Goal: Task Accomplishment & Management: Manage account settings

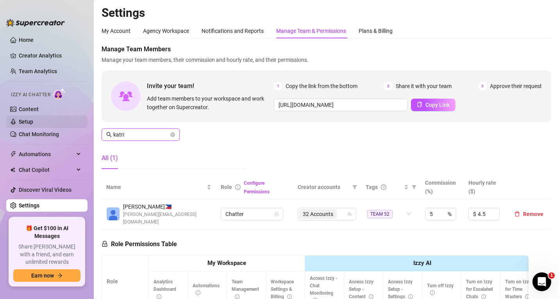
drag, startPoint x: 147, startPoint y: 133, endPoint x: 68, endPoint y: 127, distance: 78.4
click at [68, 127] on div "Home Creator Analytics Team Analytics Izzy AI Chatter Content Setup Chat Monito…" at bounding box center [279, 149] width 559 height 299
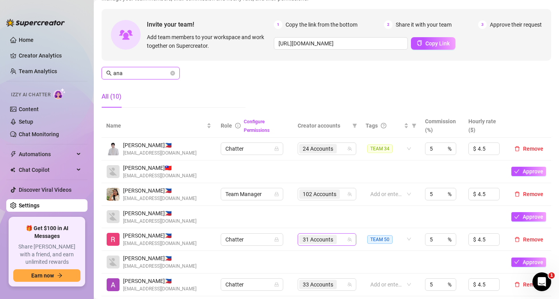
scroll to position [78, 0]
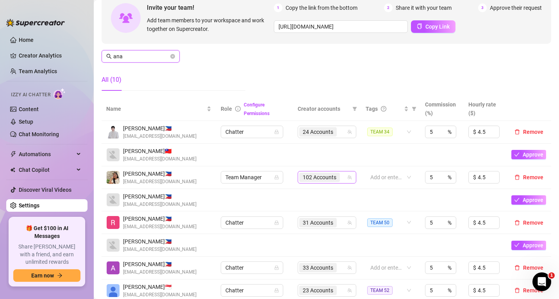
click at [346, 181] on div "102 Accounts" at bounding box center [327, 177] width 59 height 13
type input "ana"
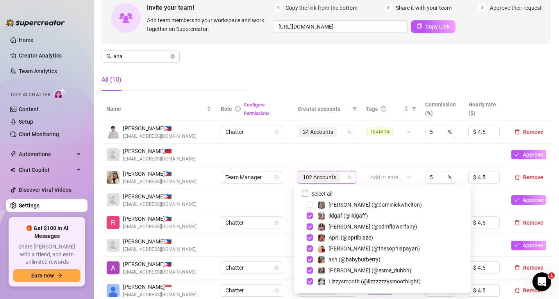
click at [308, 192] on input "Select all" at bounding box center [305, 193] width 6 height 6
checkbox input "true"
click at [396, 153] on td at bounding box center [390, 154] width 59 height 23
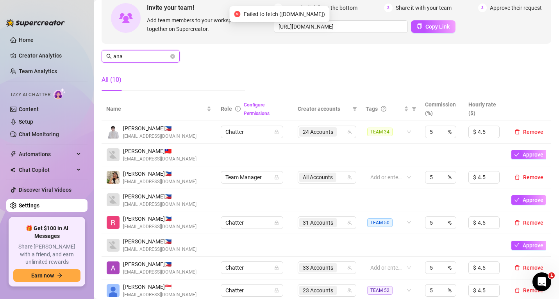
click at [100, 50] on main "Settings My Account Agency Workspace Notifications and Reports Manage Team & Pe…" at bounding box center [327, 262] width 466 height 680
click at [120, 60] on input "ana" at bounding box center [141, 56] width 56 height 9
click at [120, 59] on input "ana" at bounding box center [141, 56] width 56 height 9
click at [120, 58] on input "ana" at bounding box center [141, 56] width 56 height 9
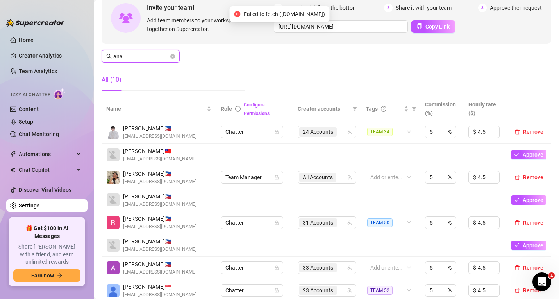
click at [120, 58] on input "ana" at bounding box center [141, 56] width 56 height 9
click at [121, 57] on input "ana" at bounding box center [141, 56] width 56 height 9
click at [122, 57] on input "ana" at bounding box center [141, 56] width 56 height 9
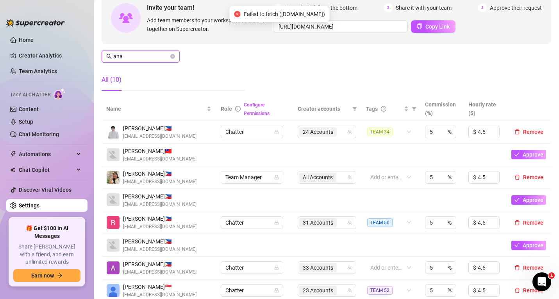
click at [122, 57] on input "ana" at bounding box center [141, 56] width 56 height 9
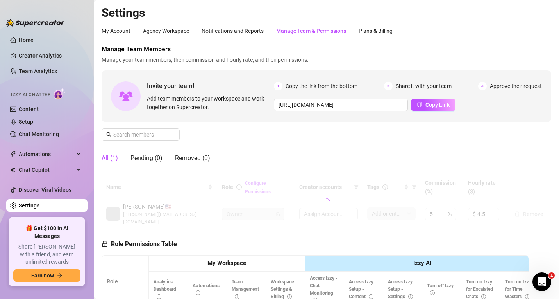
click at [301, 35] on div "Manage Team & Permissions" at bounding box center [311, 30] width 70 height 15
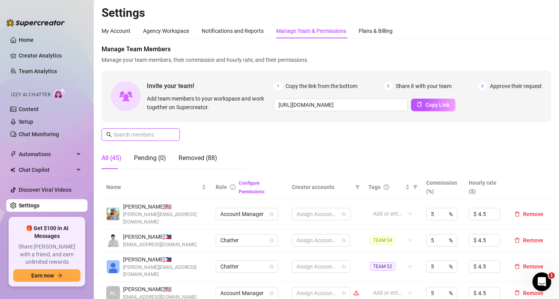
click at [133, 134] on input "text" at bounding box center [141, 134] width 56 height 9
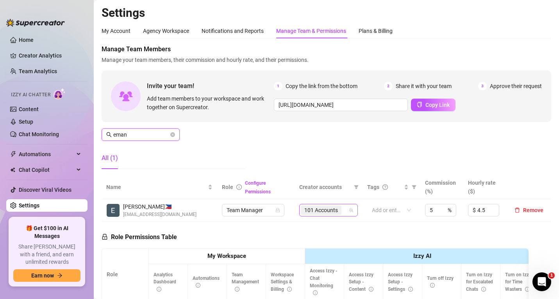
click at [346, 215] on div "101 Accounts" at bounding box center [328, 210] width 59 height 13
type input "eman"
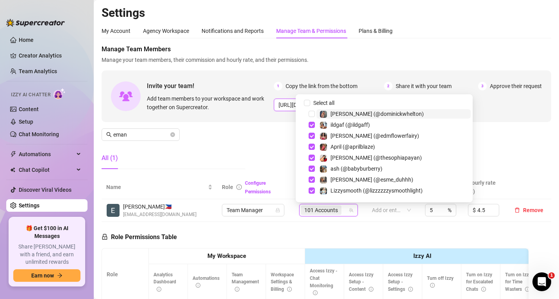
click at [306, 104] on input "[URL][DOMAIN_NAME]" at bounding box center [341, 105] width 134 height 13
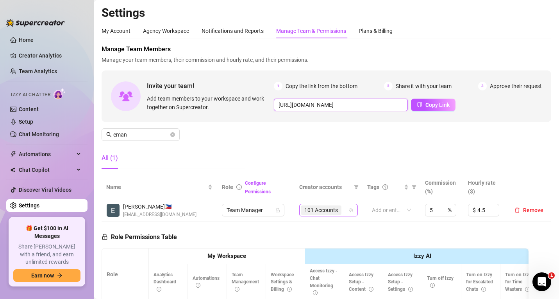
click at [332, 208] on span "101 Accounts" at bounding box center [322, 210] width 34 height 9
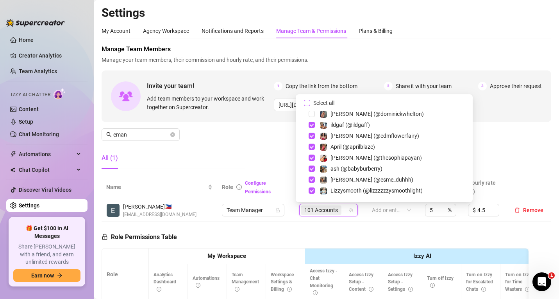
click at [305, 102] on input "Select all" at bounding box center [307, 103] width 6 height 6
checkbox input "true"
click at [274, 148] on div "Manage Team Members Manage your team members, their commission and hourly rate,…" at bounding box center [327, 110] width 450 height 131
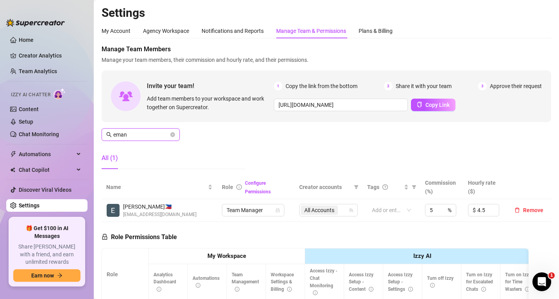
click at [129, 135] on input "eman" at bounding box center [141, 134] width 56 height 9
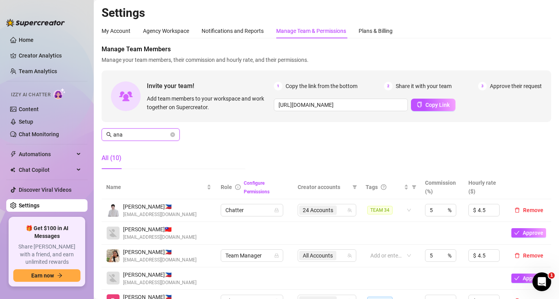
type input "ana"
